Goal: Information Seeking & Learning: Find specific fact

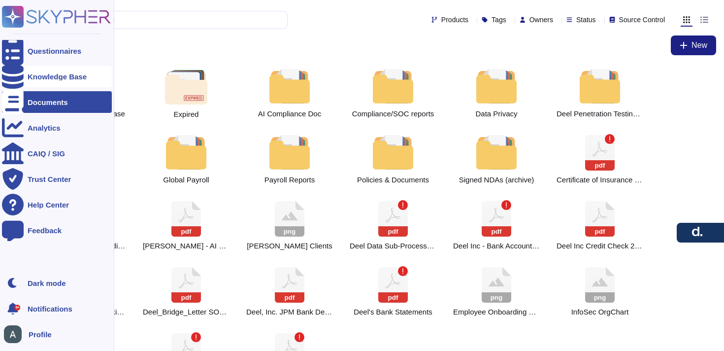
click at [58, 73] on div "Knowledge Base" at bounding box center [57, 76] width 59 height 7
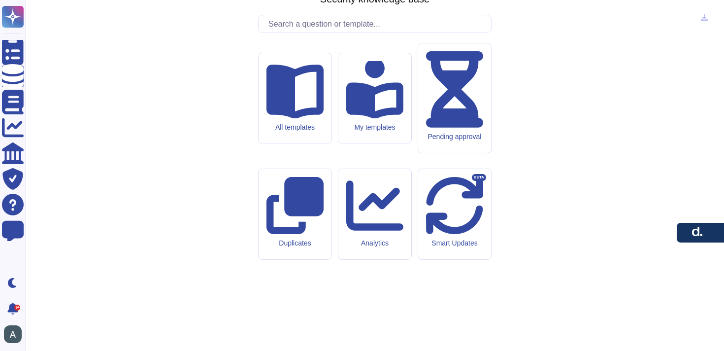
click at [308, 32] on input "text" at bounding box center [376, 23] width 227 height 17
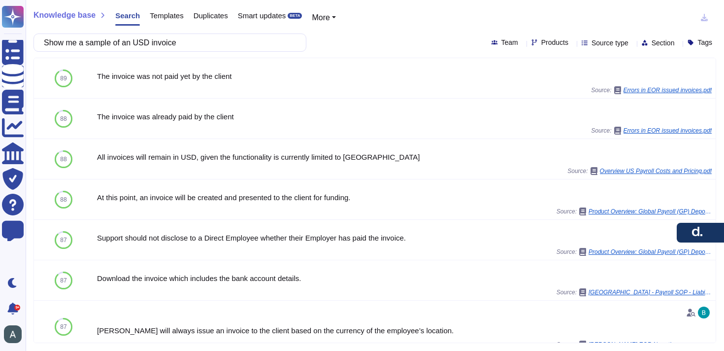
click at [146, 39] on input "Show me a sample of an USD invoice" at bounding box center [167, 42] width 257 height 17
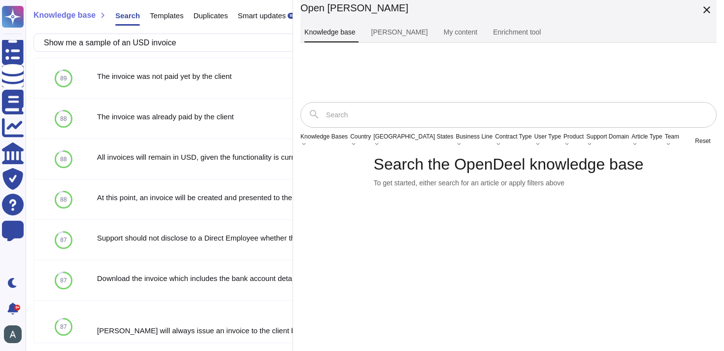
type input "Show me a sample of an USD invoice"
click at [698, 187] on div "Search the OpenDeel knowledge base To get started, either search for an article…" at bounding box center [508, 170] width 416 height 32
click at [432, 35] on link "[PERSON_NAME]" at bounding box center [399, 33] width 65 height 20
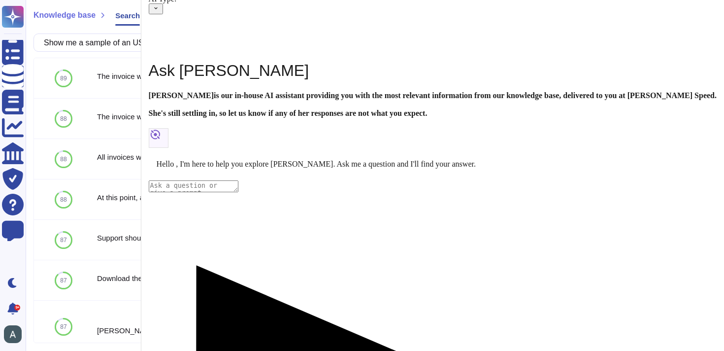
type textarea "Show me a sample of an USD invoice"
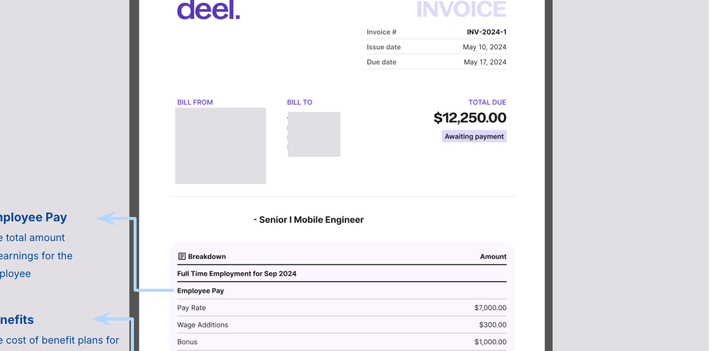
scroll to position [551, 0]
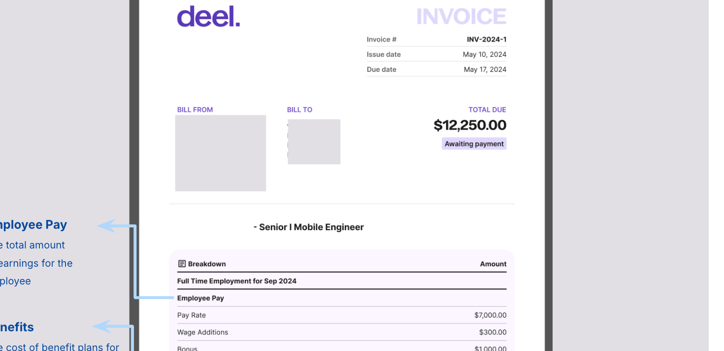
click at [542, 110] on img at bounding box center [304, 300] width 809 height 806
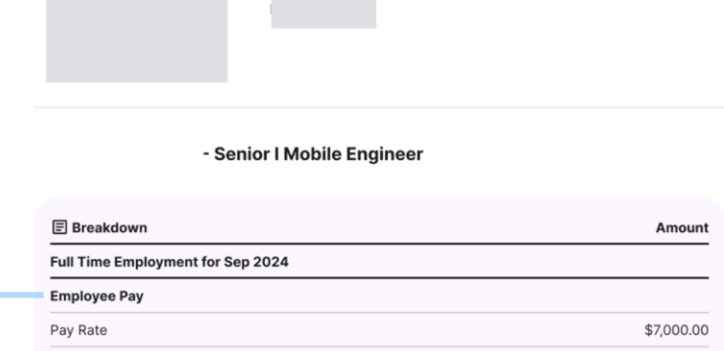
click at [542, 110] on img at bounding box center [304, 299] width 1617 height 1611
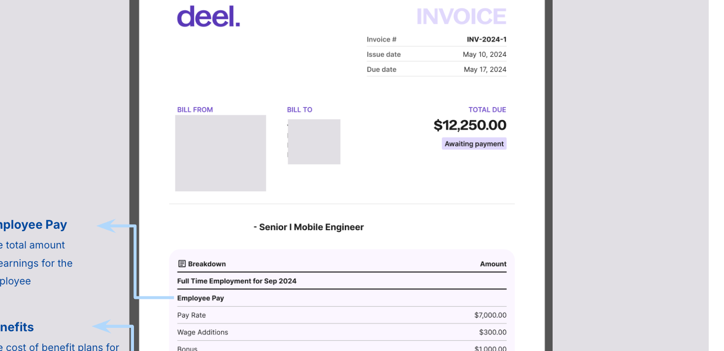
click at [542, 110] on img at bounding box center [304, 300] width 809 height 806
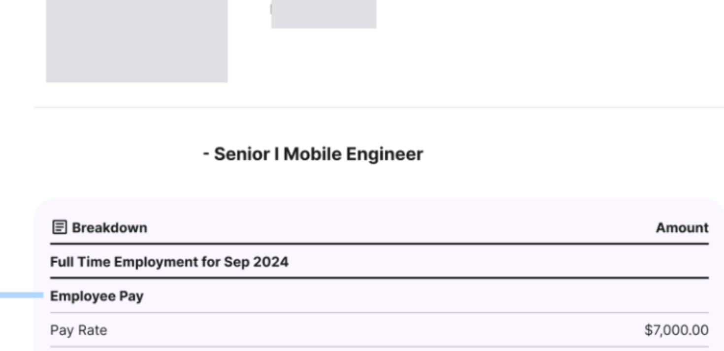
click at [542, 110] on img at bounding box center [304, 299] width 1617 height 1611
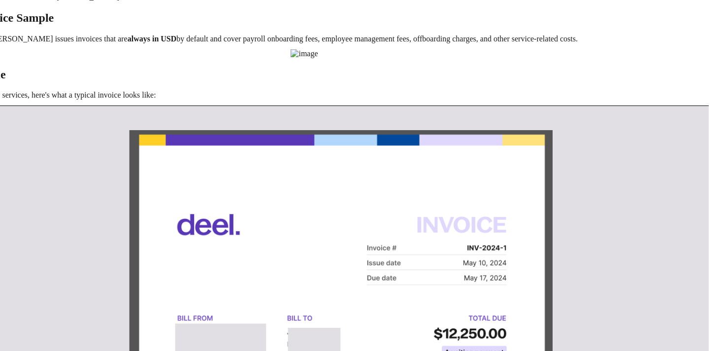
scroll to position [336, 0]
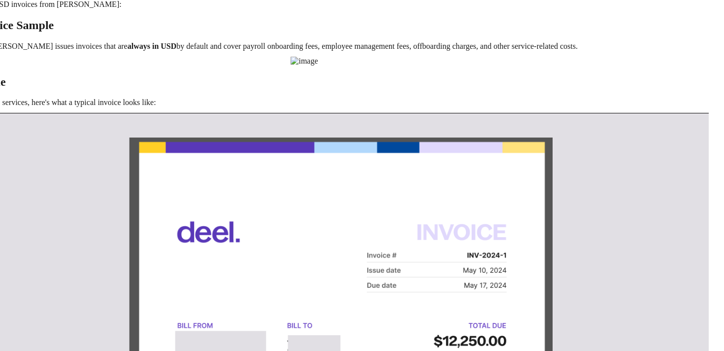
click at [318, 65] on img at bounding box center [304, 61] width 27 height 9
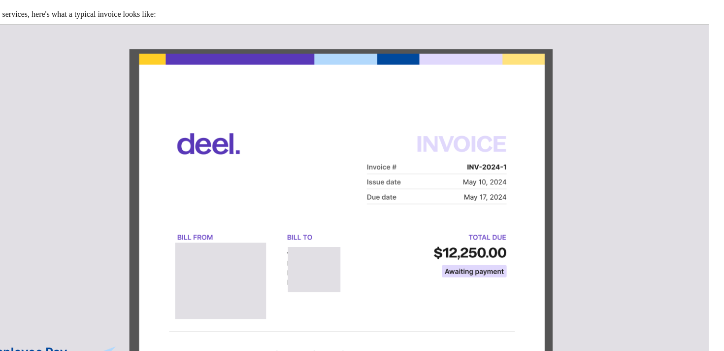
scroll to position [424, 0]
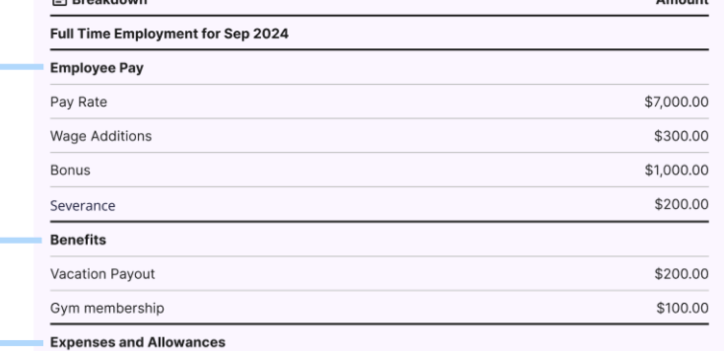
scroll to position [780, 0]
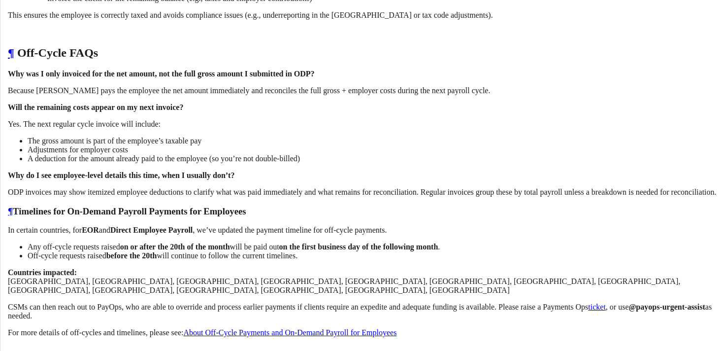
scroll to position [3728, 0]
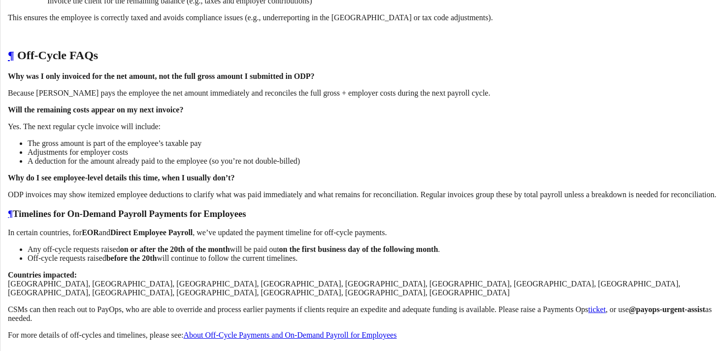
click at [42, 101] on div "Documents" at bounding box center [48, 101] width 40 height 7
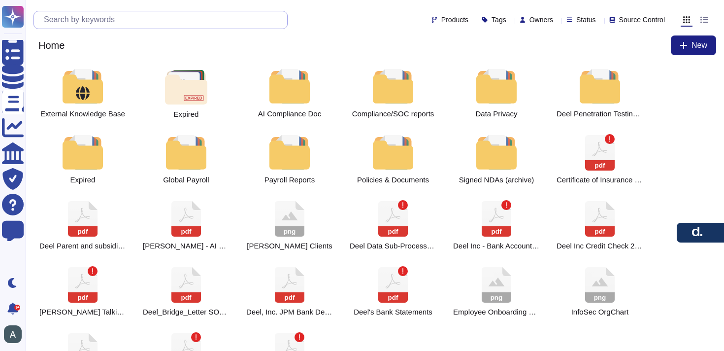
click at [252, 15] on input "text" at bounding box center [163, 19] width 248 height 17
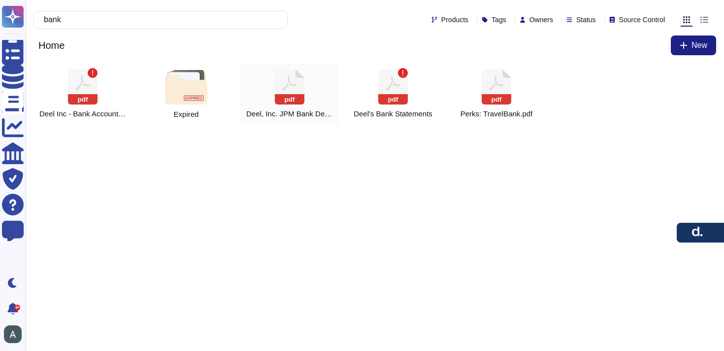
type input "bank"
click at [296, 95] on rect at bounding box center [290, 99] width 30 height 10
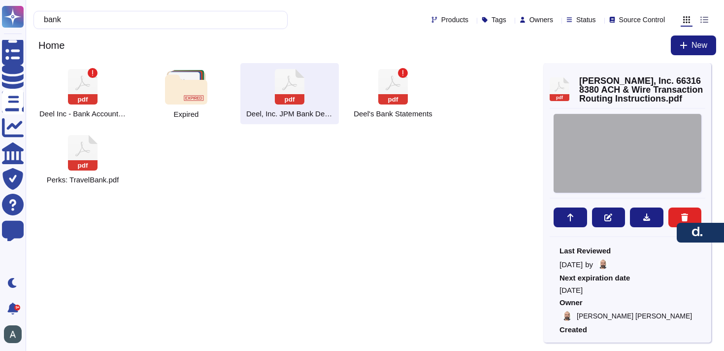
click at [626, 138] on div at bounding box center [627, 153] width 148 height 79
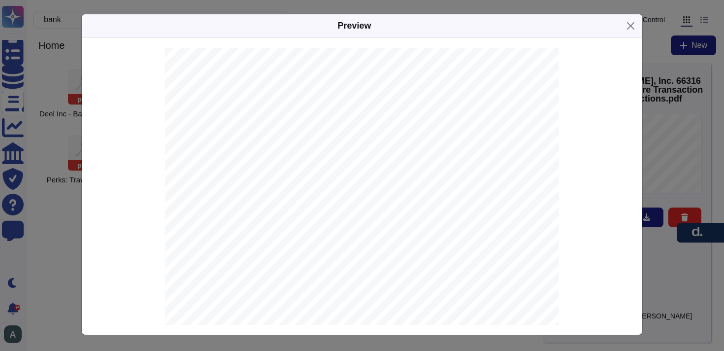
click at [372, 269] on span "JPMORGAN CHASE BANK, N.A." at bounding box center [369, 268] width 94 height 6
copy span "CHASE"
drag, startPoint x: 421, startPoint y: 174, endPoint x: 314, endPoint y: 178, distance: 106.9
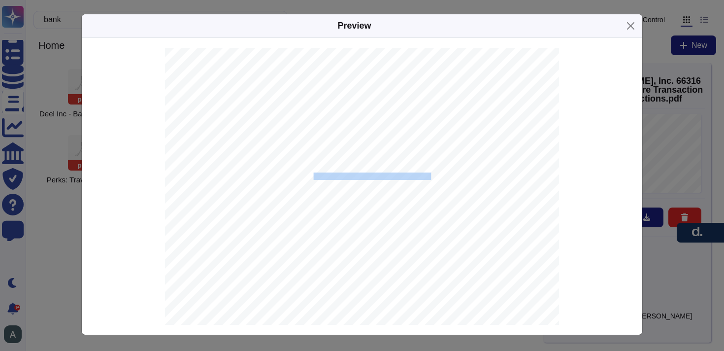
click at [314, 178] on span "with JPMORGAN CHASE BANK, N.A. JPMorganChase New York, NY 10017." at bounding box center [335, 176] width 260 height 6
copy span "JPMorganChase New York, NY 10017"
click at [339, 249] on span "663168380" at bounding box center [338, 250] width 32 height 6
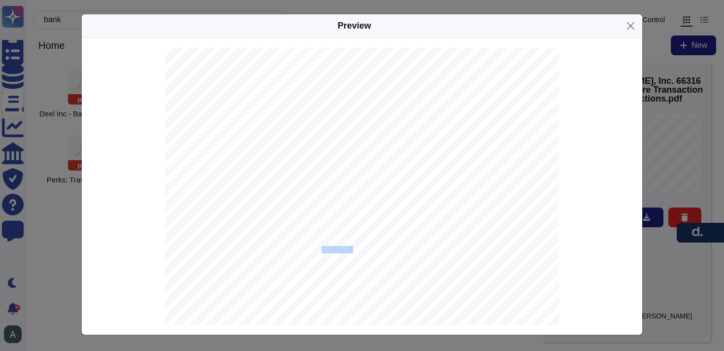
copy span "663168380"
click at [340, 261] on span "322271627" at bounding box center [338, 259] width 32 height 6
copy span "322271627"
click at [341, 248] on span "663168380" at bounding box center [338, 250] width 32 height 6
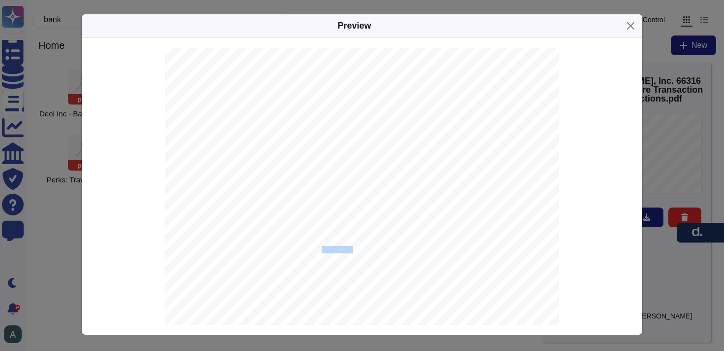
click at [341, 248] on span "663168380" at bounding box center [338, 250] width 32 height 6
copy span "663168380"
click at [336, 258] on span "322271627" at bounding box center [338, 259] width 32 height 6
copy span "322271627"
